Goal: Task Accomplishment & Management: Use online tool/utility

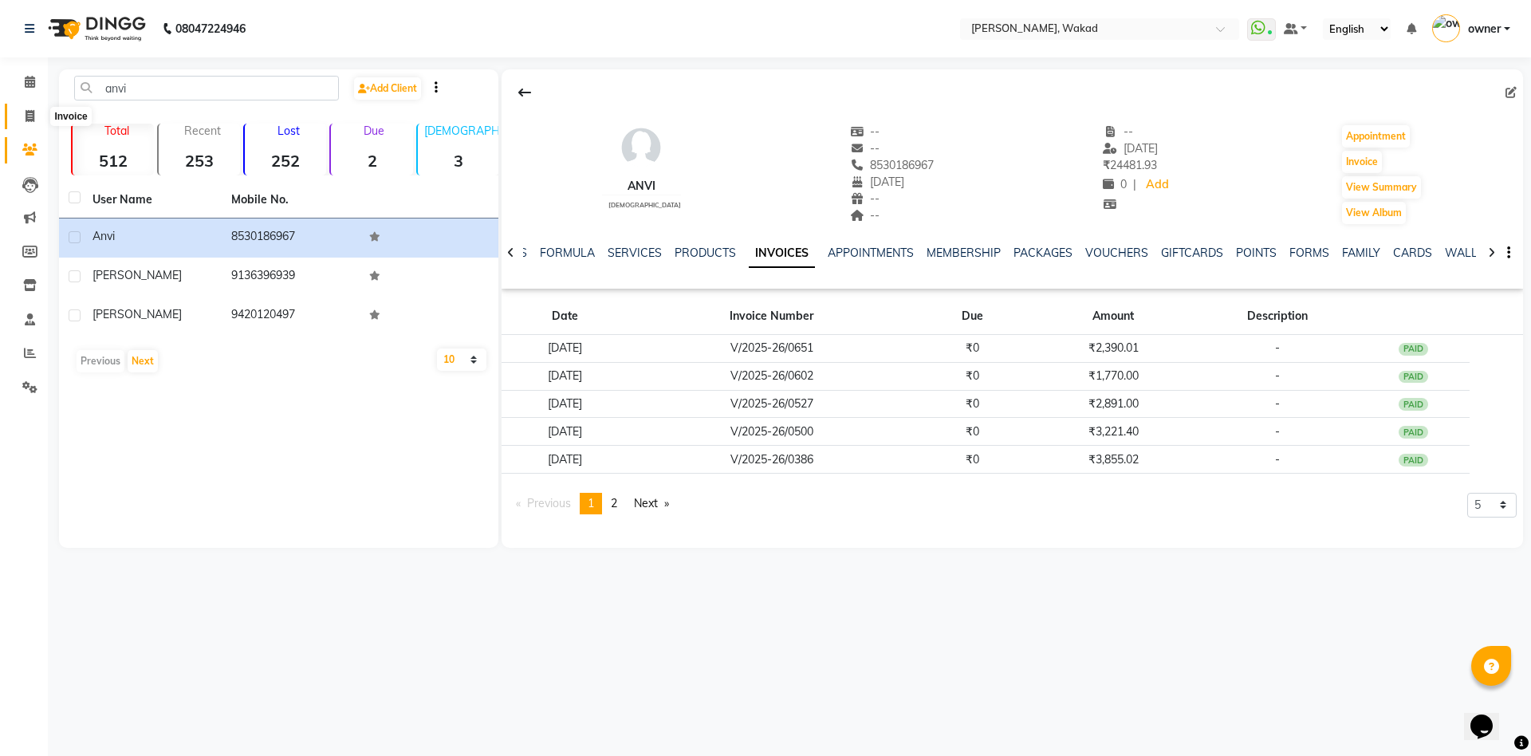
click at [30, 118] on icon at bounding box center [30, 116] width 9 height 12
select select "service"
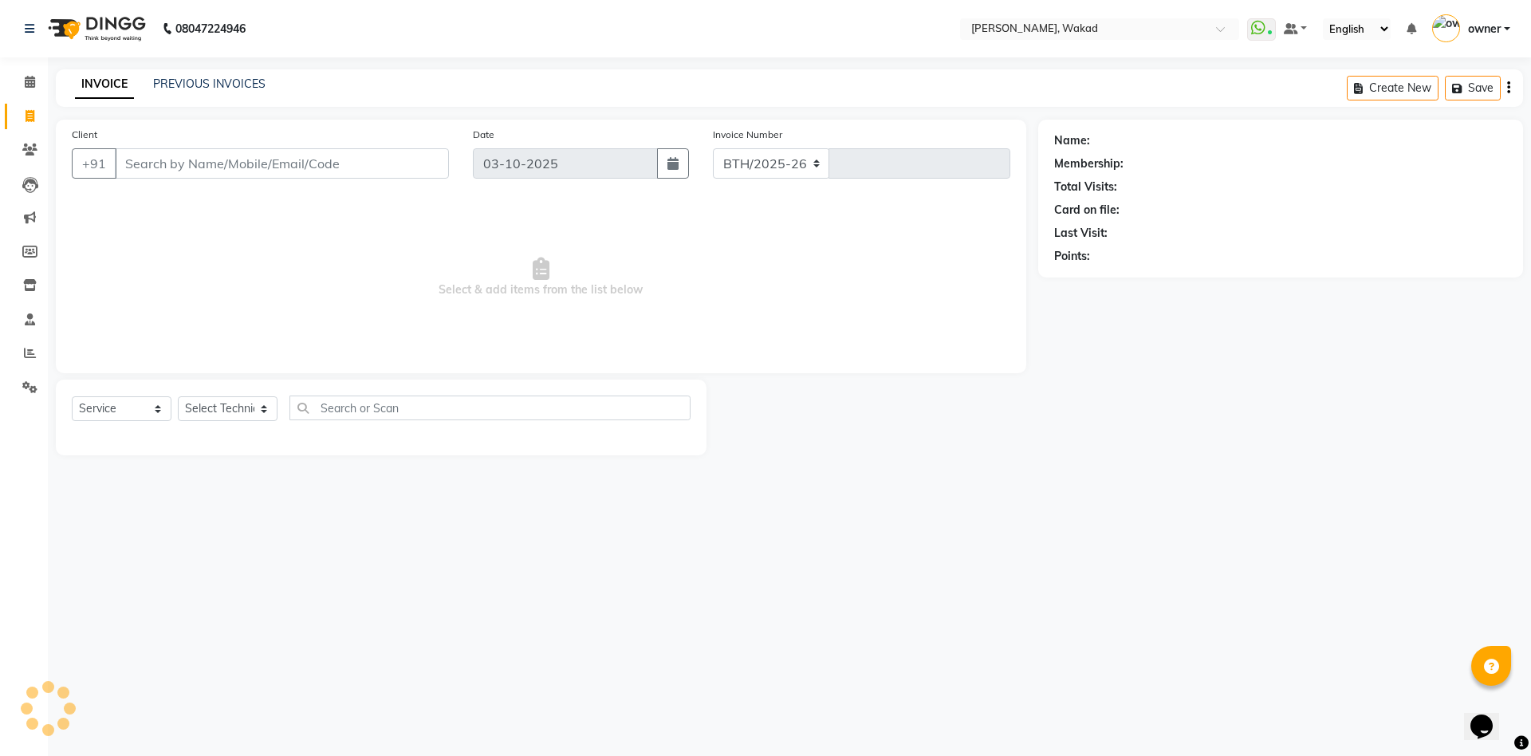
select select "7711"
type input "0716"
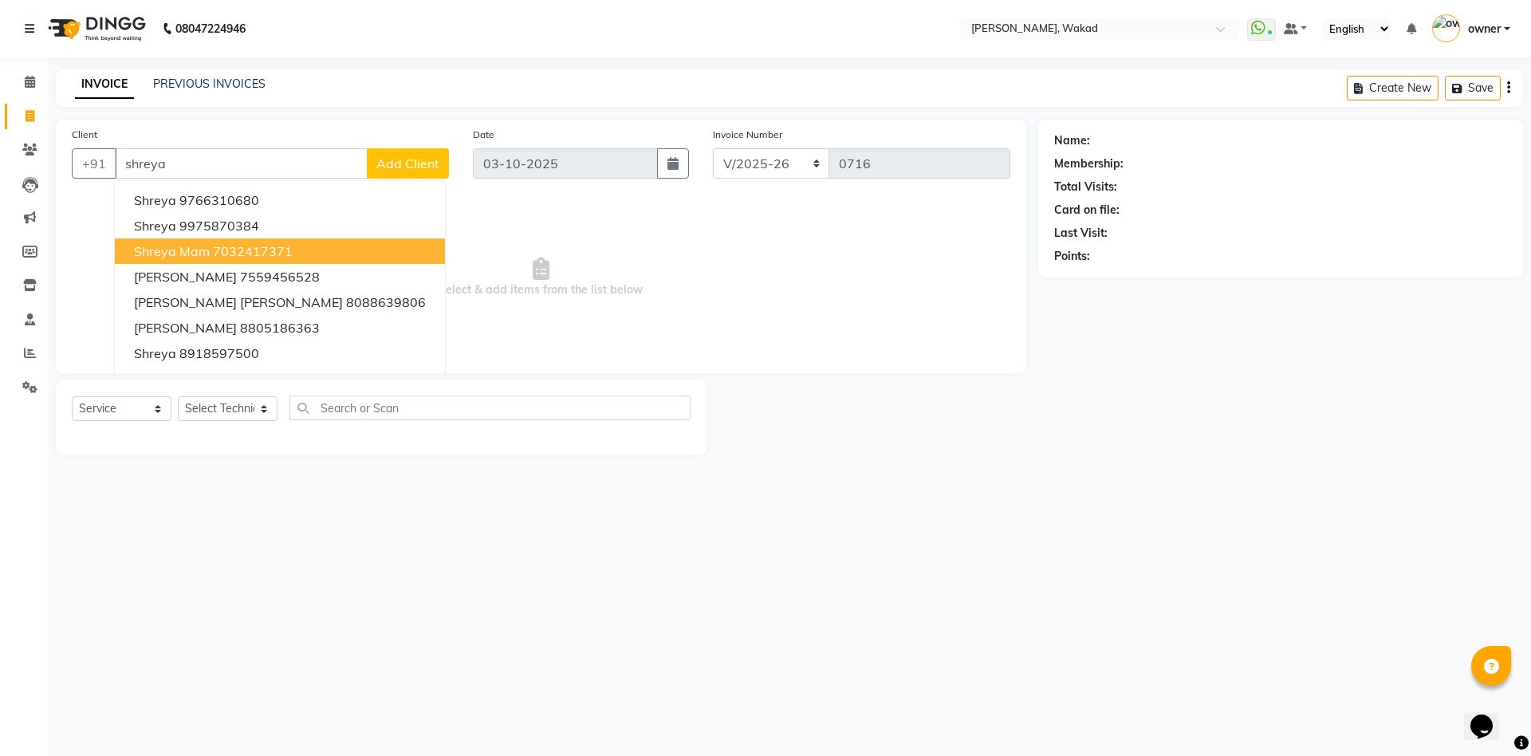
click at [265, 254] on ngb-highlight "7032417371" at bounding box center [253, 251] width 80 height 16
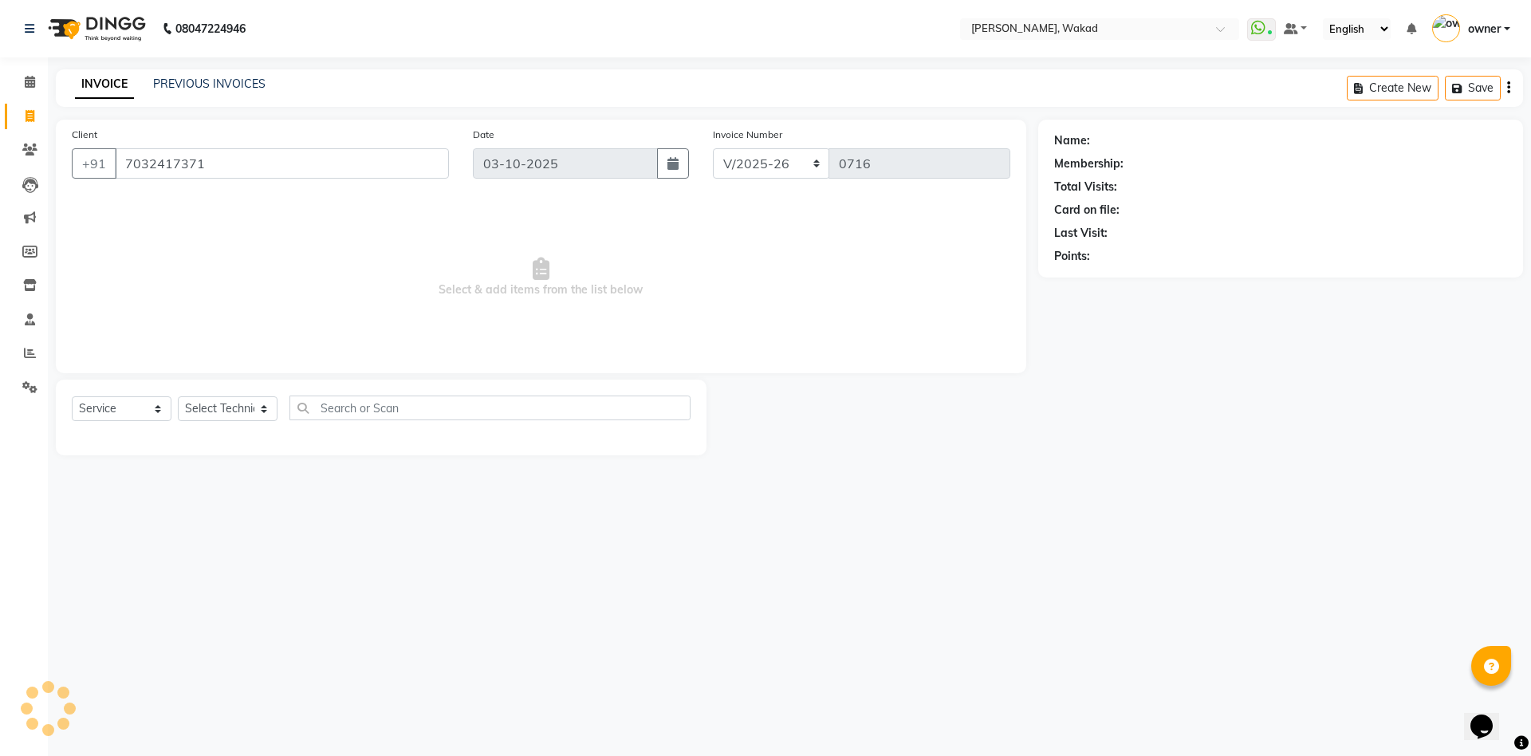
type input "7032417371"
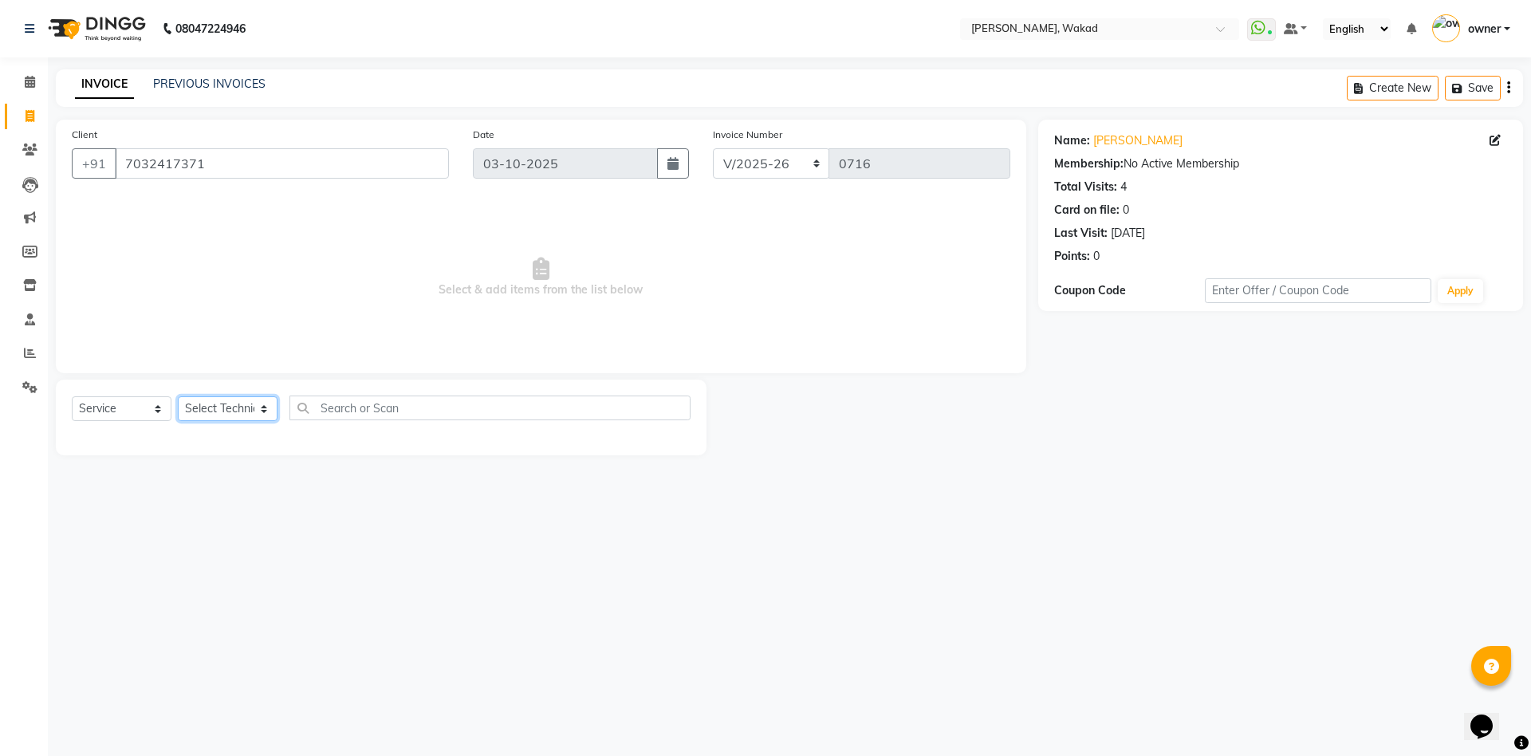
click at [243, 404] on select "Select Technician [PERSON_NAME] [DEMOGRAPHIC_DATA] owner [PERSON_NAME]" at bounding box center [228, 408] width 100 height 25
select select "93499"
click at [178, 396] on select "Select Technician [PERSON_NAME] [DEMOGRAPHIC_DATA] owner [PERSON_NAME]" at bounding box center [228, 408] width 100 height 25
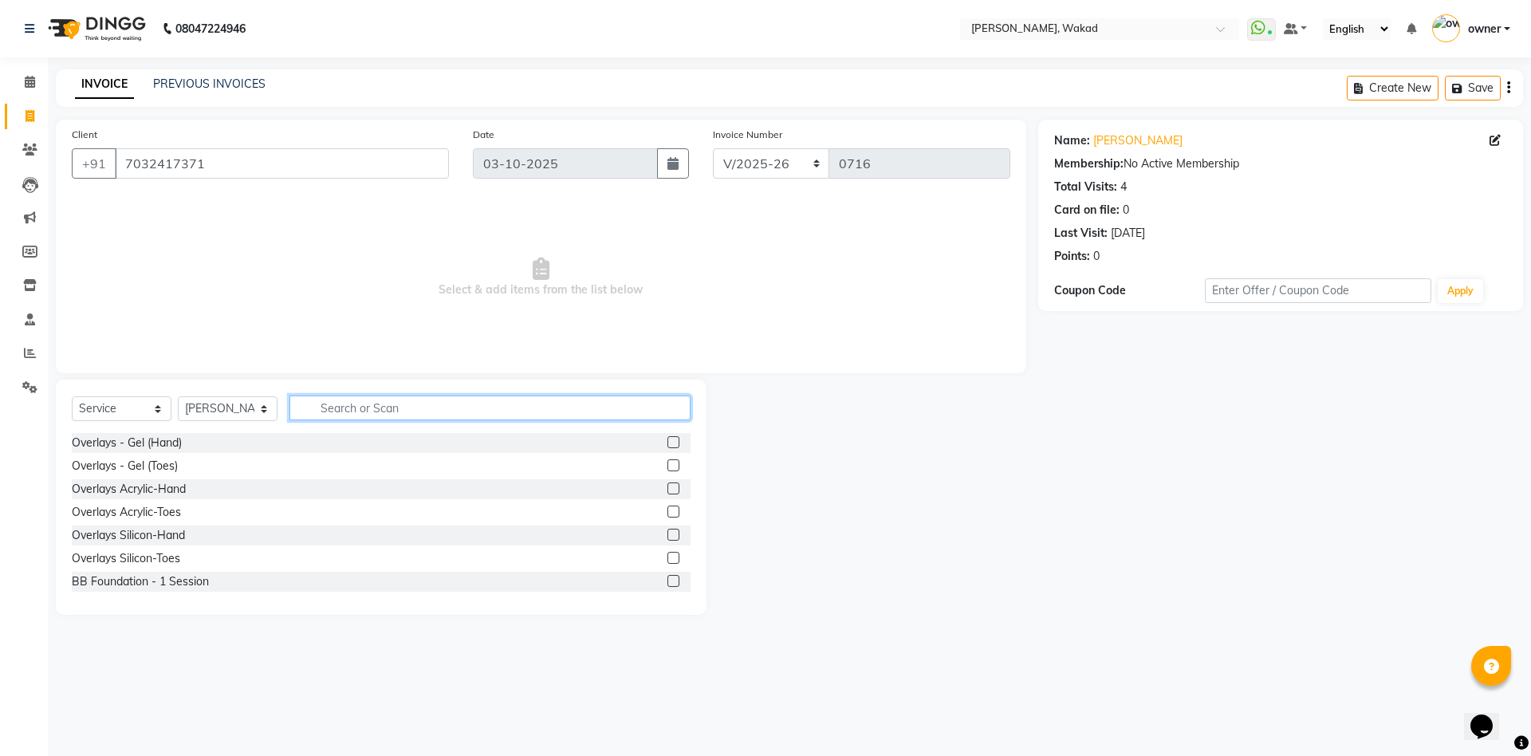
click at [431, 403] on input "text" at bounding box center [489, 407] width 401 height 25
type input "p"
click at [30, 384] on icon at bounding box center [29, 387] width 15 height 12
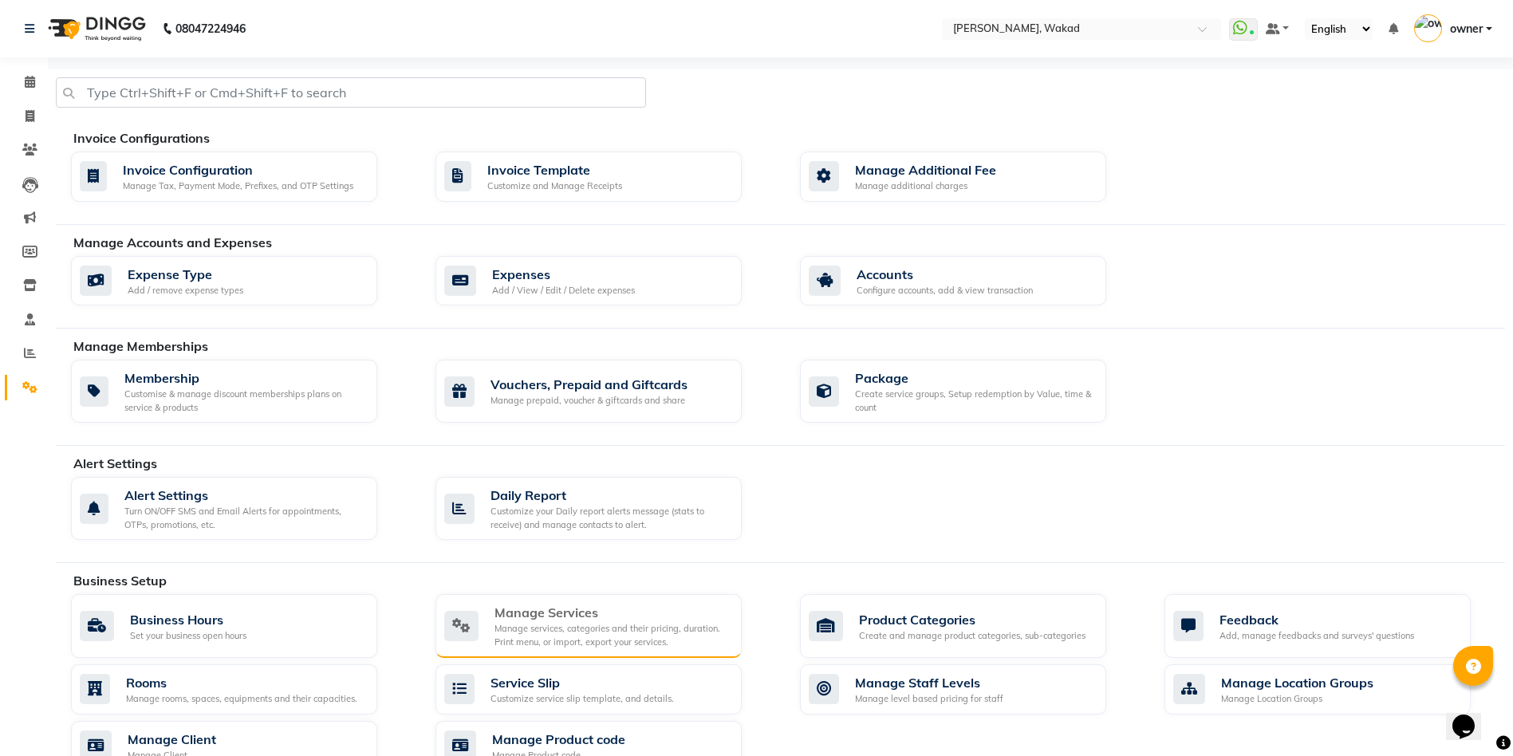
click at [653, 631] on div "Manage services, categories and their pricing, duration. Print menu, or import,…" at bounding box center [611, 635] width 234 height 26
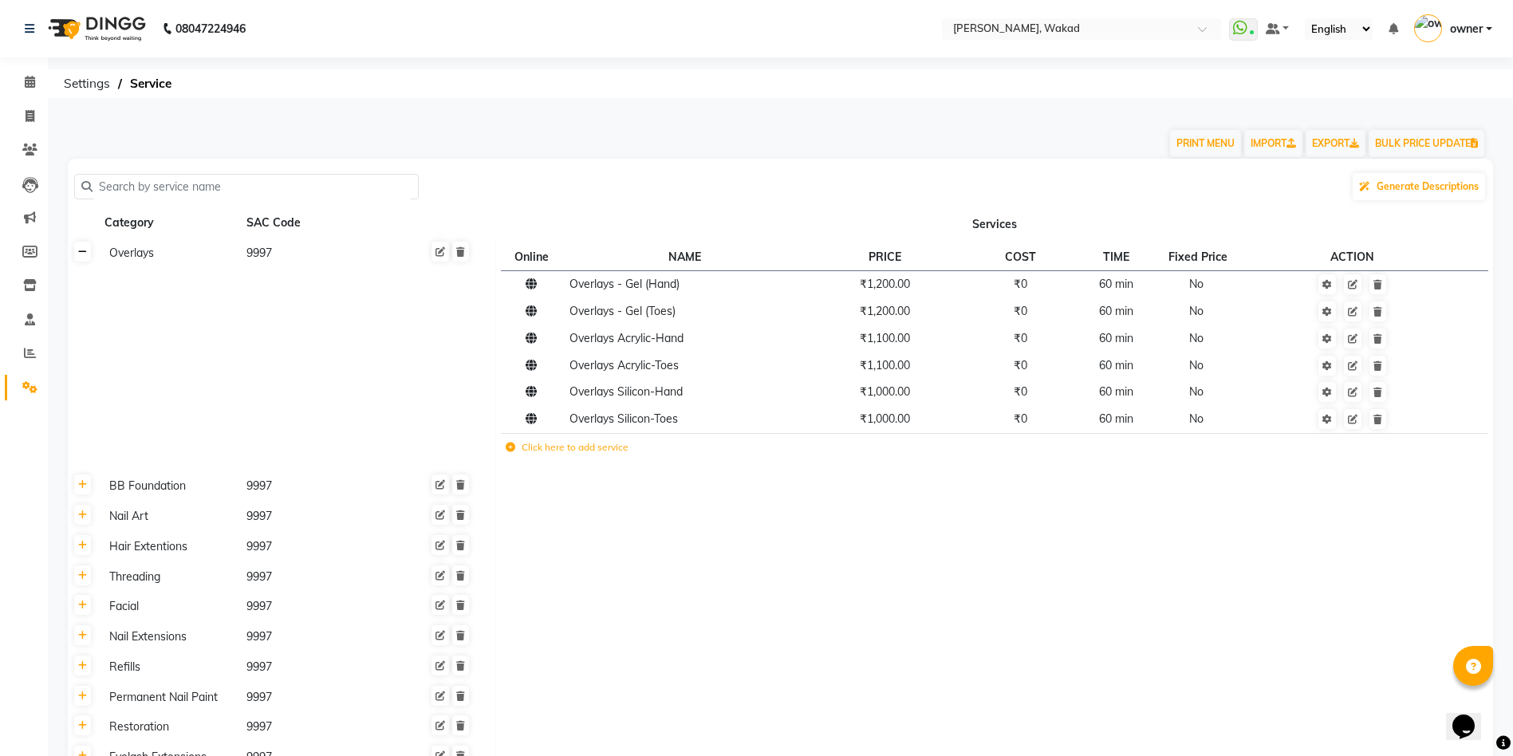
click at [83, 254] on icon at bounding box center [82, 252] width 9 height 10
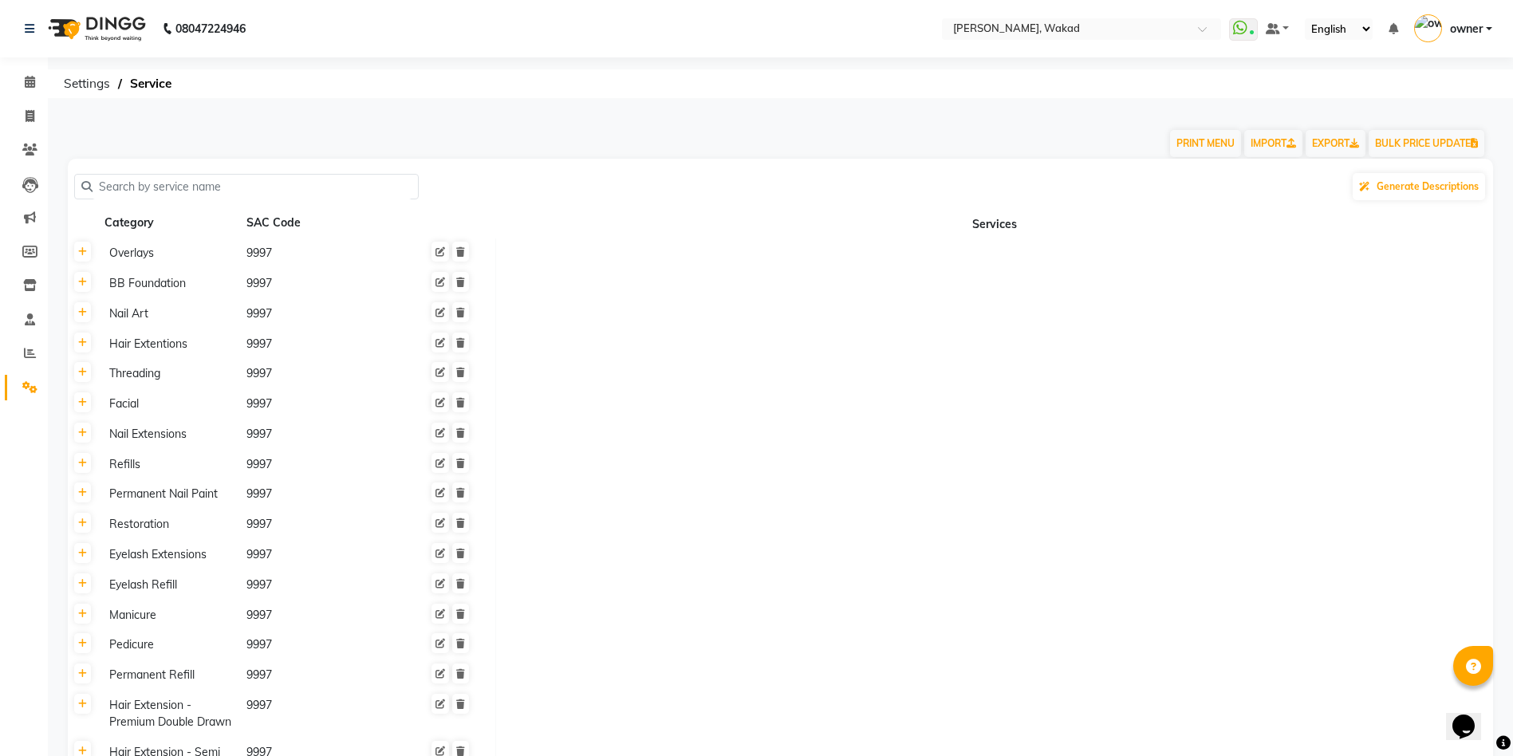
click at [192, 600] on td "Manicure 9997" at bounding box center [296, 615] width 397 height 30
click at [81, 627] on th at bounding box center [83, 615] width 30 height 30
click at [86, 615] on icon at bounding box center [82, 614] width 9 height 10
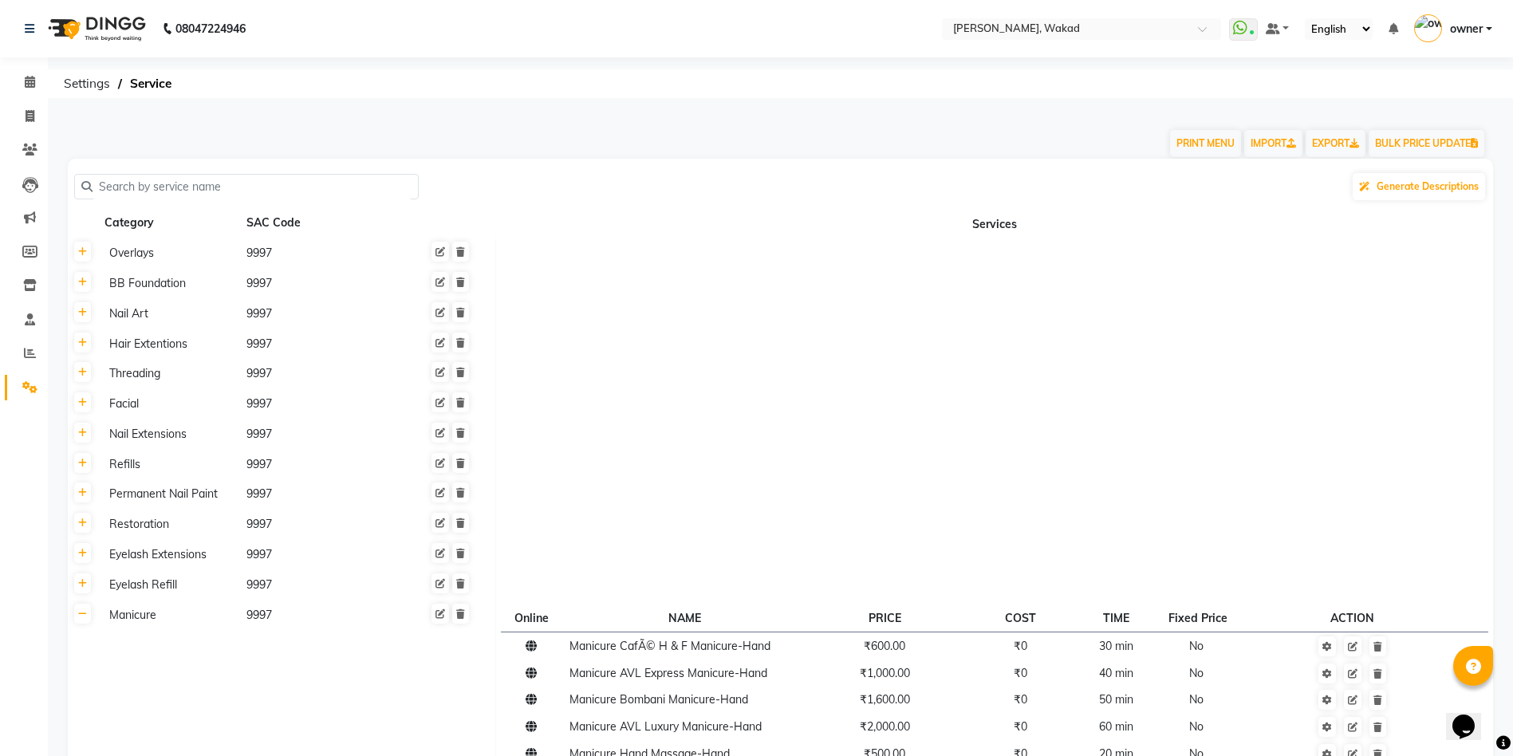
click at [26, 102] on li "Invoice" at bounding box center [24, 117] width 48 height 34
click at [31, 124] on span at bounding box center [30, 117] width 28 height 18
select select "service"
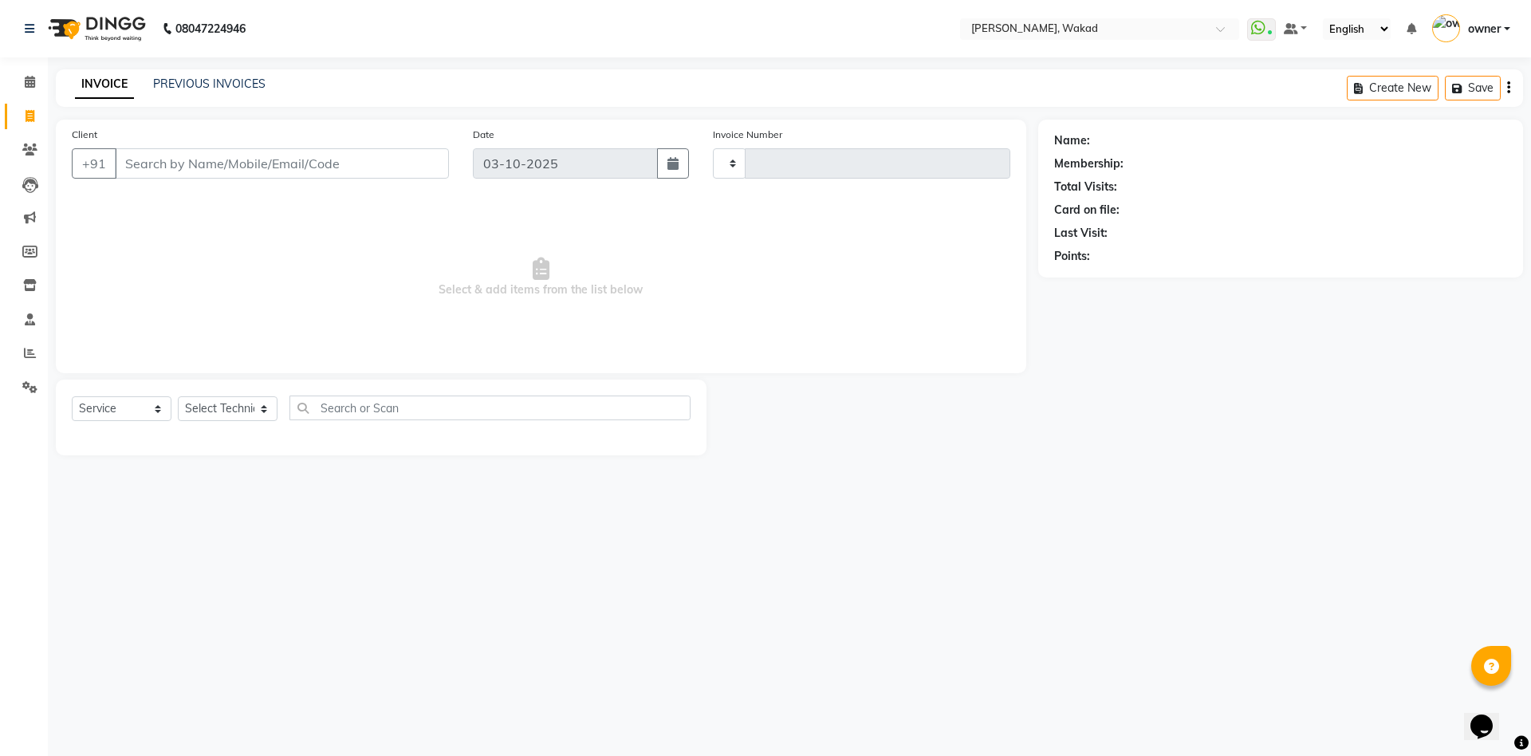
type input "0716"
select select "7711"
